Goal: Feedback & Contribution: Leave review/rating

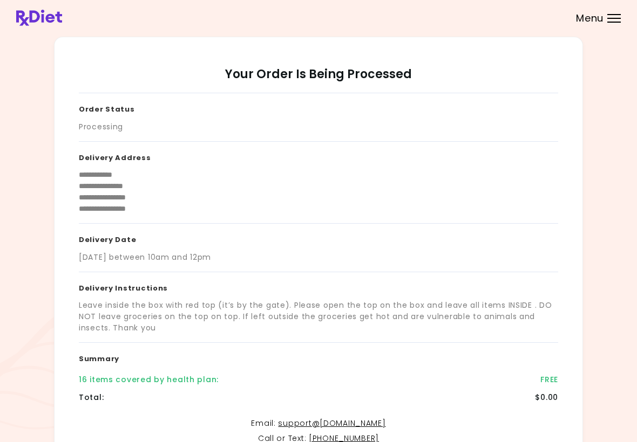
scroll to position [130, 0]
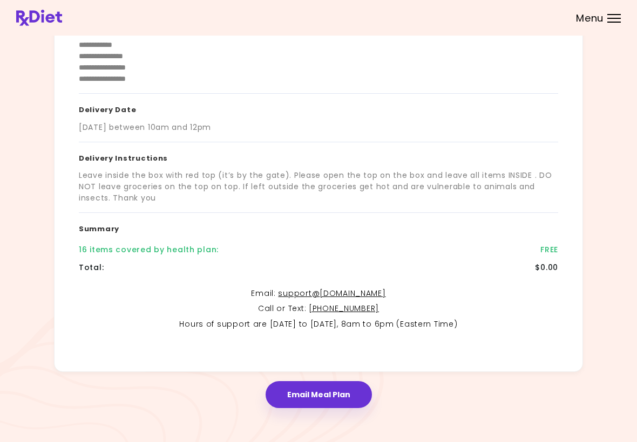
click at [603, 13] on span "Menu" at bounding box center [590, 18] width 28 height 10
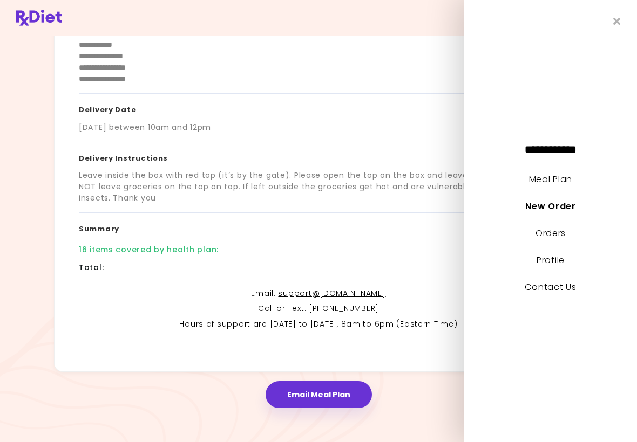
click at [568, 179] on link "Meal Plan" at bounding box center [550, 179] width 43 height 12
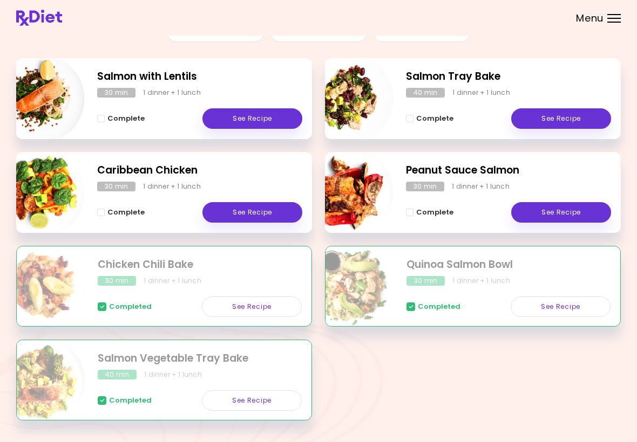
scroll to position [137, 0]
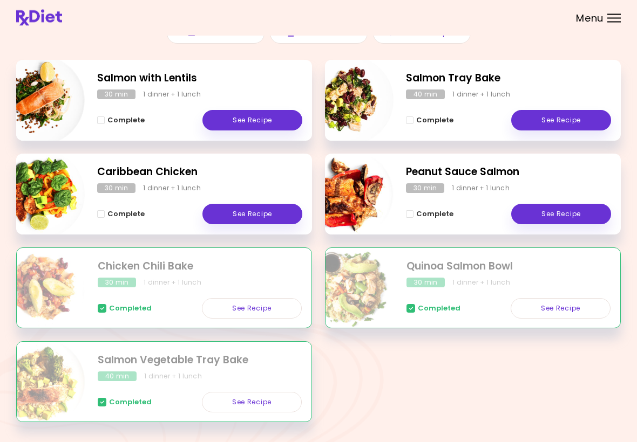
click at [576, 217] on link "See Recipe" at bounding box center [561, 214] width 100 height 20
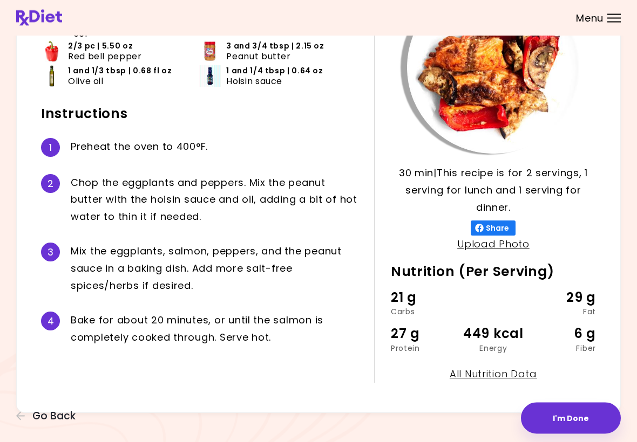
scroll to position [115, 0]
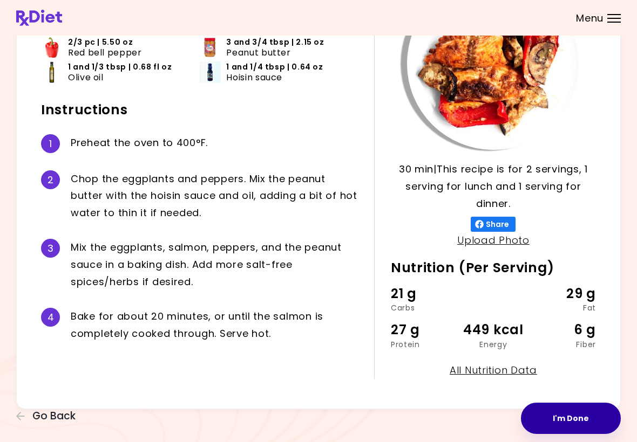
click at [573, 425] on button "I'm Done" at bounding box center [571, 418] width 100 height 31
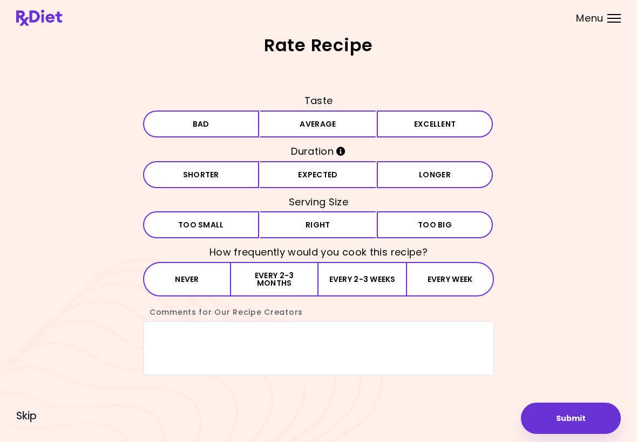
click at [211, 123] on button "Bad" at bounding box center [201, 124] width 116 height 27
click at [332, 173] on button "Expected" at bounding box center [318, 174] width 116 height 27
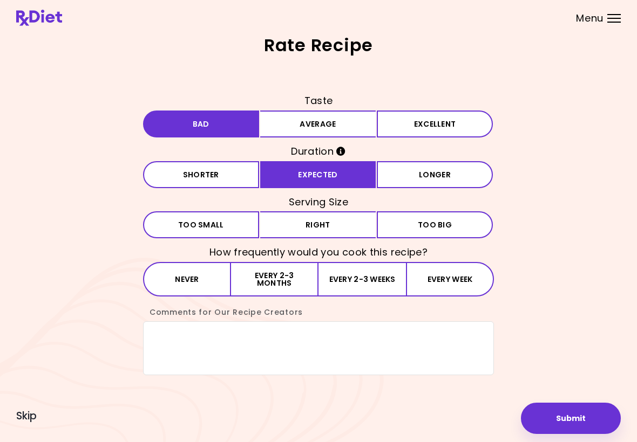
click at [329, 228] on button "Right" at bounding box center [318, 224] width 116 height 27
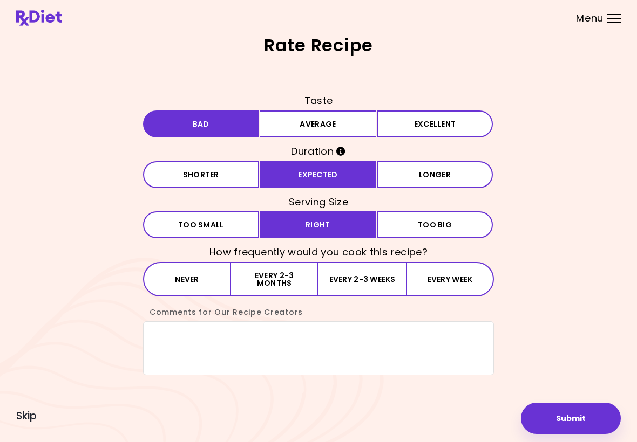
click at [201, 284] on button "Never" at bounding box center [187, 279] width 88 height 35
click at [180, 351] on textarea "Comments for Our Recipe Creators" at bounding box center [318, 349] width 351 height 54
click at [182, 350] on textarea "Comments for Our Recipe Creators" at bounding box center [318, 349] width 351 height 54
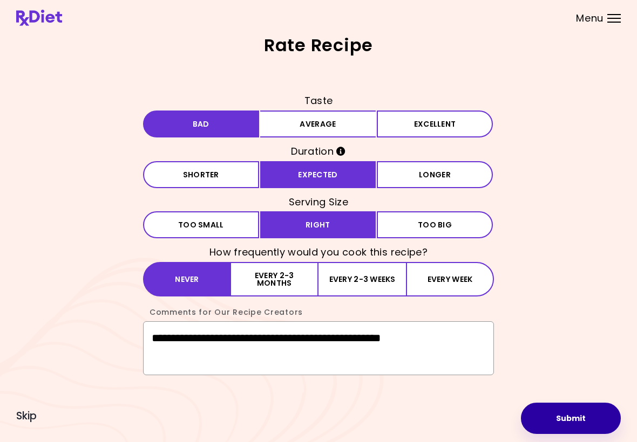
type textarea "**********"
click at [590, 423] on button "Submit" at bounding box center [571, 418] width 100 height 31
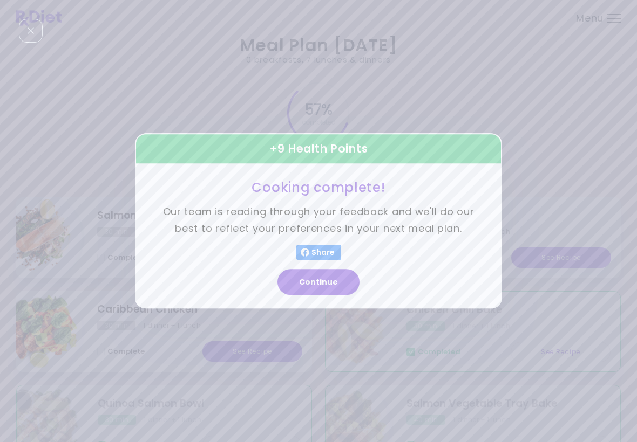
click at [325, 293] on button "Continue" at bounding box center [318, 283] width 82 height 26
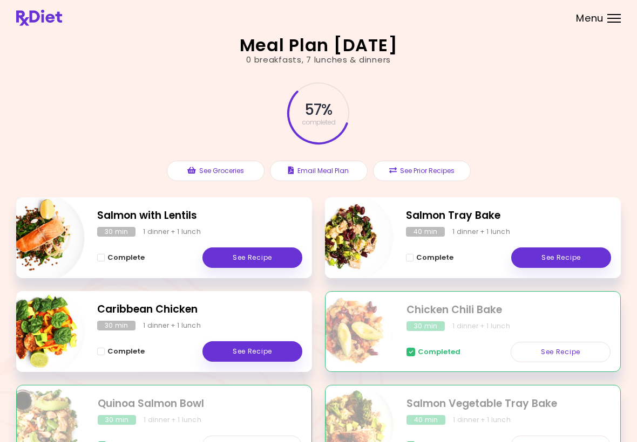
click at [334, 426] on img "Info - Salmon Vegetable Tray Bake" at bounding box center [349, 426] width 90 height 90
